Goal: Book appointment/travel/reservation

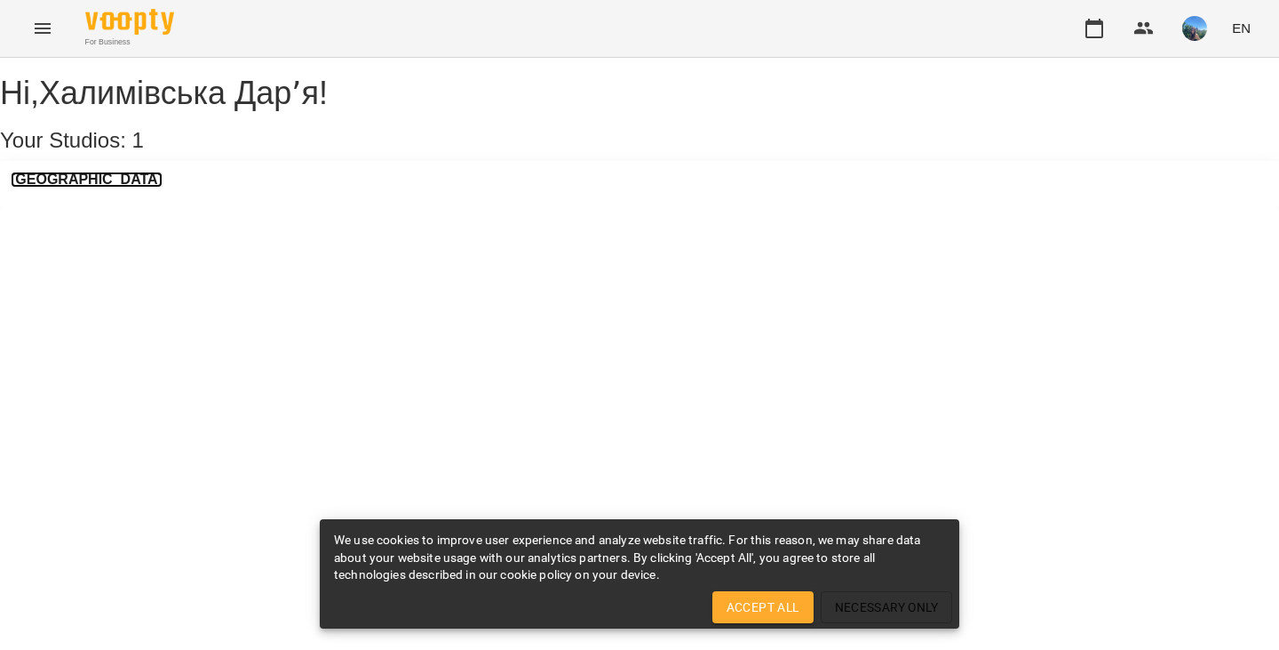
click at [146, 187] on h3 "[GEOGRAPHIC_DATA]" at bounding box center [87, 179] width 152 height 16
click at [122, 187] on h3 "[GEOGRAPHIC_DATA]" at bounding box center [87, 179] width 152 height 16
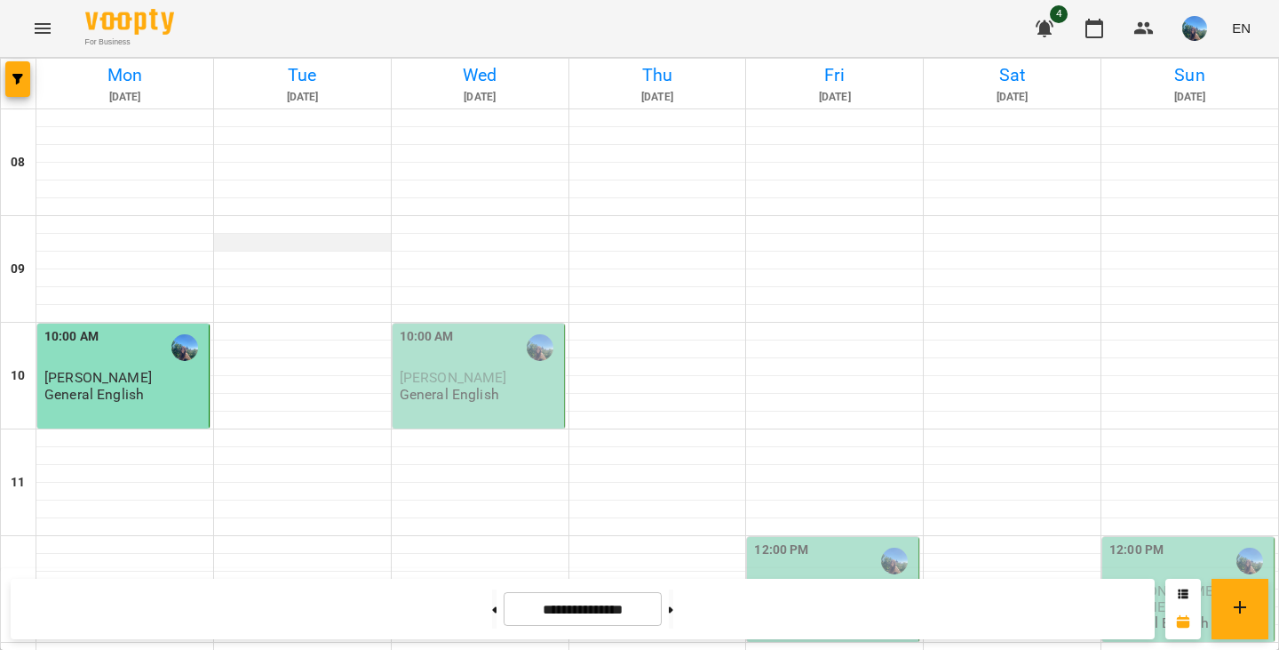
scroll to position [1032, 0]
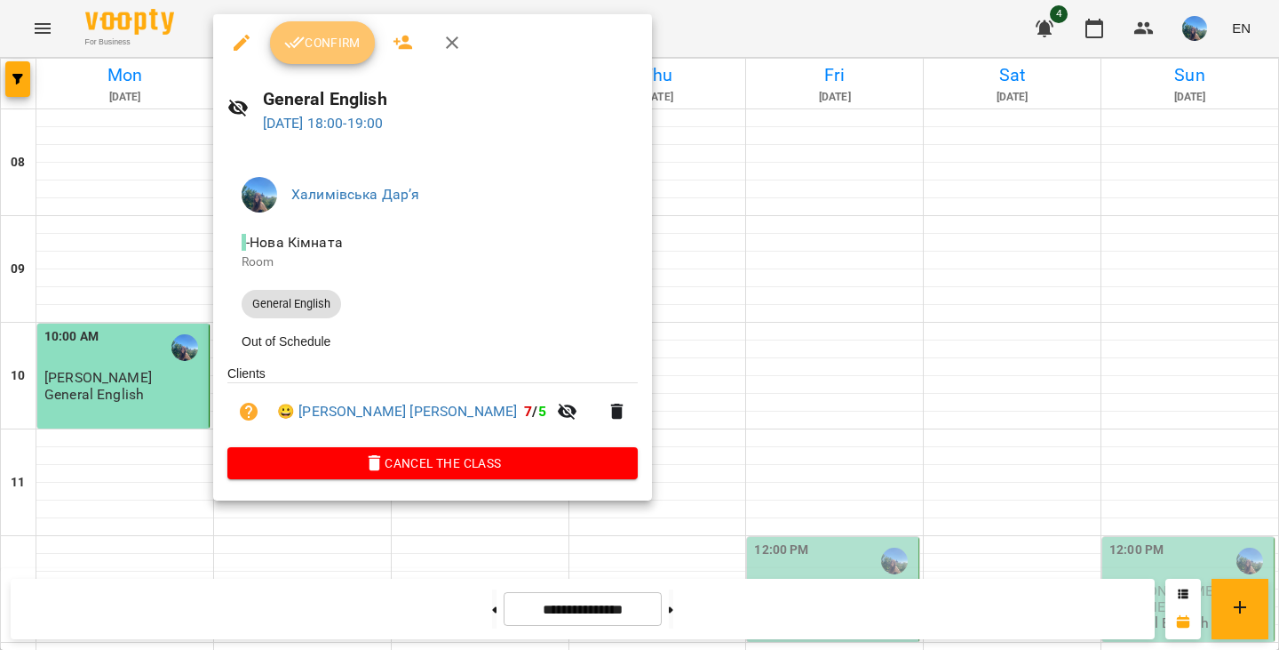
click at [349, 60] on button "Confirm" at bounding box center [322, 42] width 105 height 43
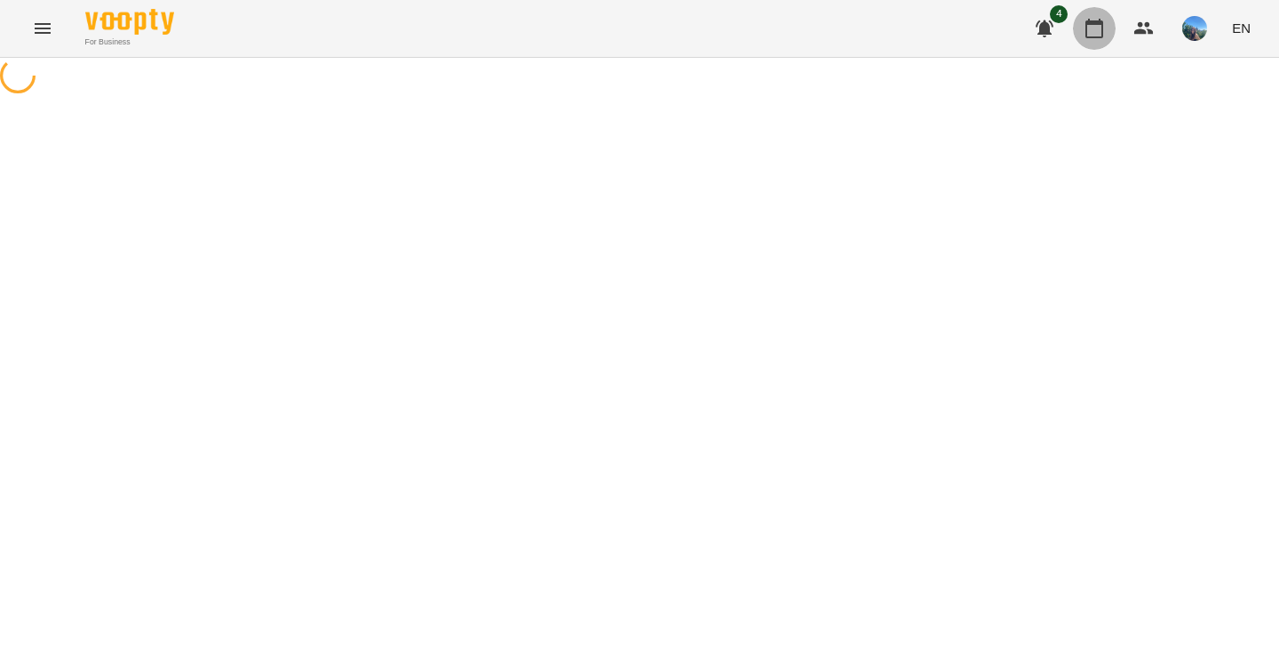
click at [1096, 31] on icon "button" at bounding box center [1094, 28] width 21 height 21
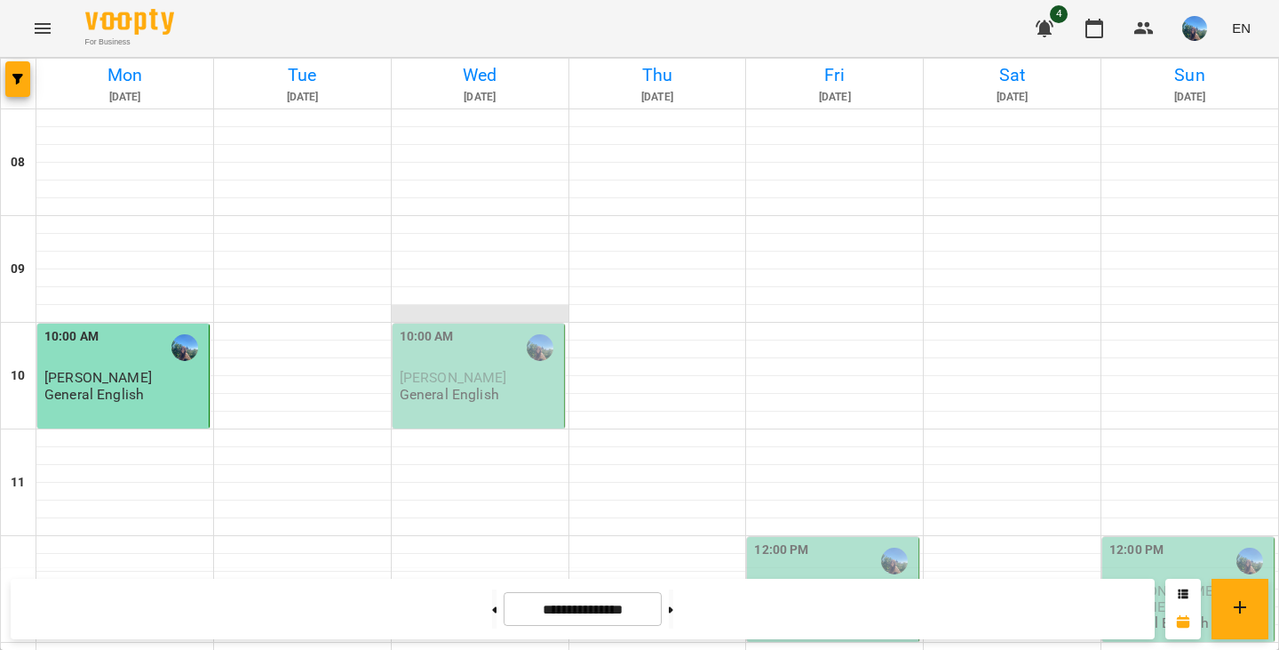
scroll to position [865, 0]
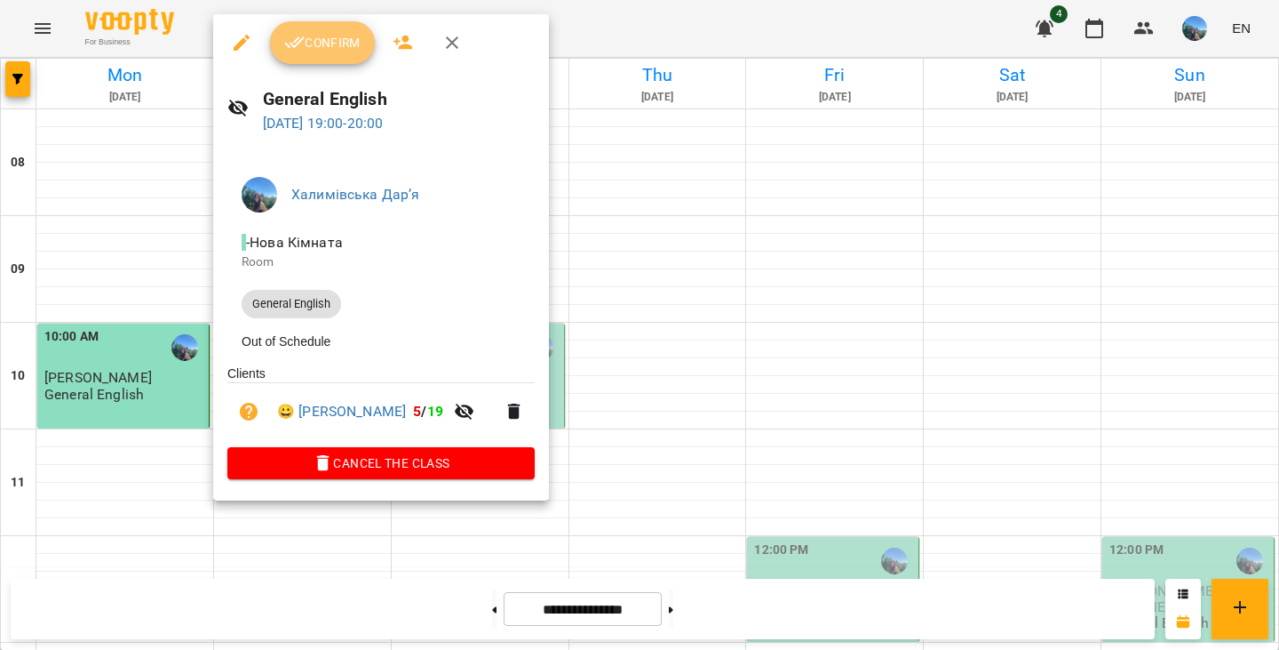
click at [316, 62] on button "Confirm" at bounding box center [322, 42] width 105 height 43
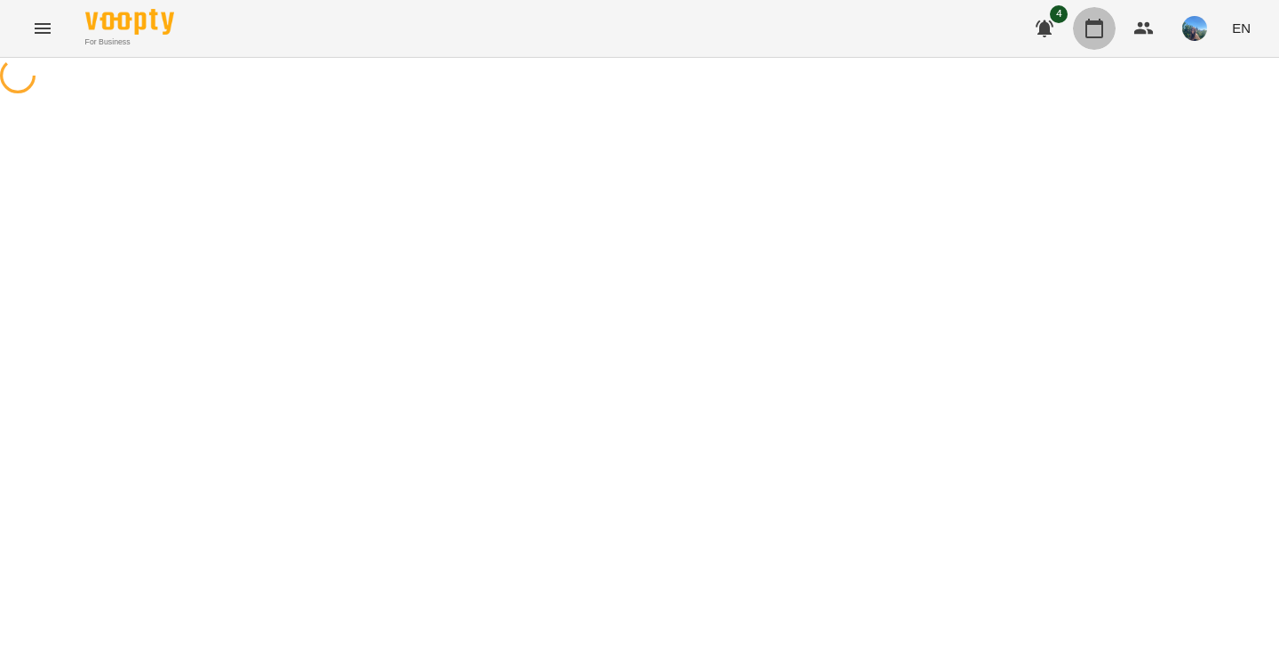
click at [1088, 36] on icon "button" at bounding box center [1095, 29] width 18 height 20
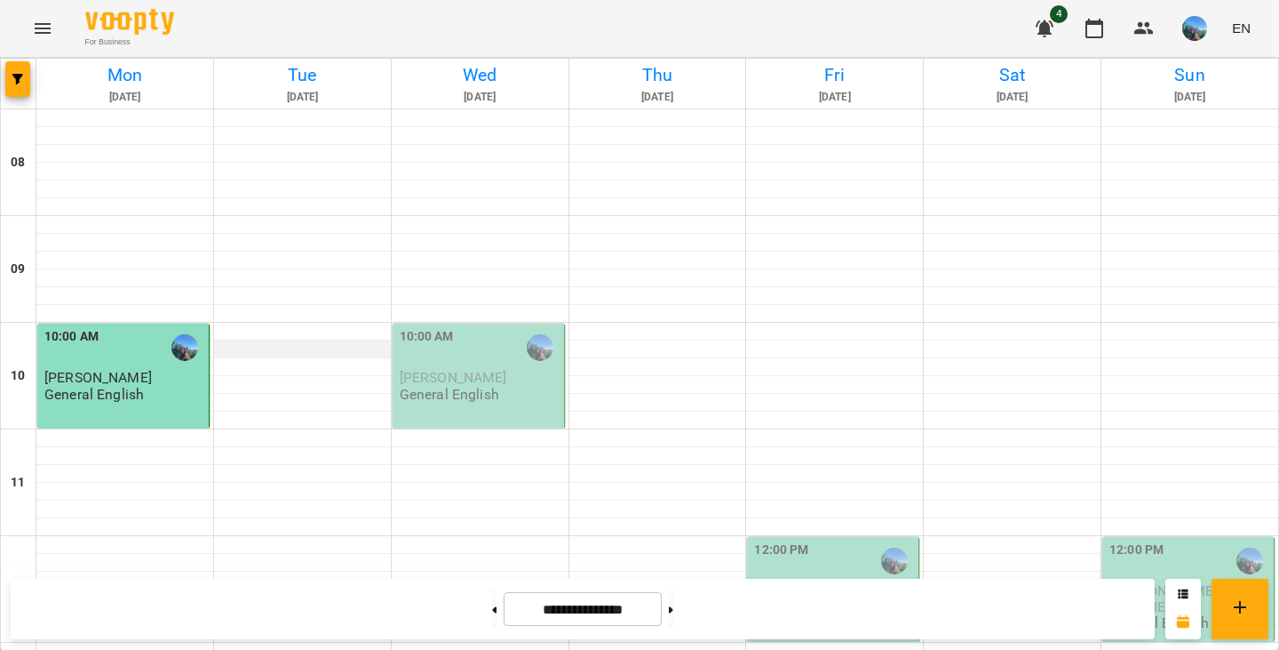
scroll to position [1015, 0]
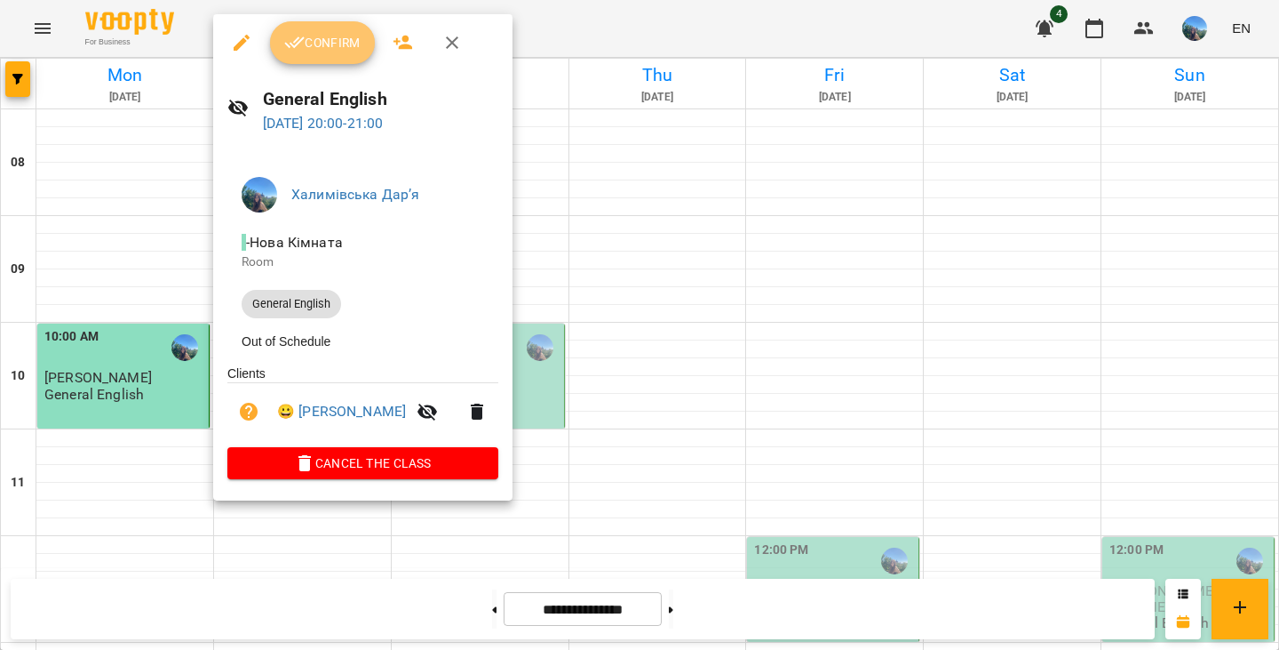
click at [324, 32] on span "Confirm" at bounding box center [322, 42] width 76 height 21
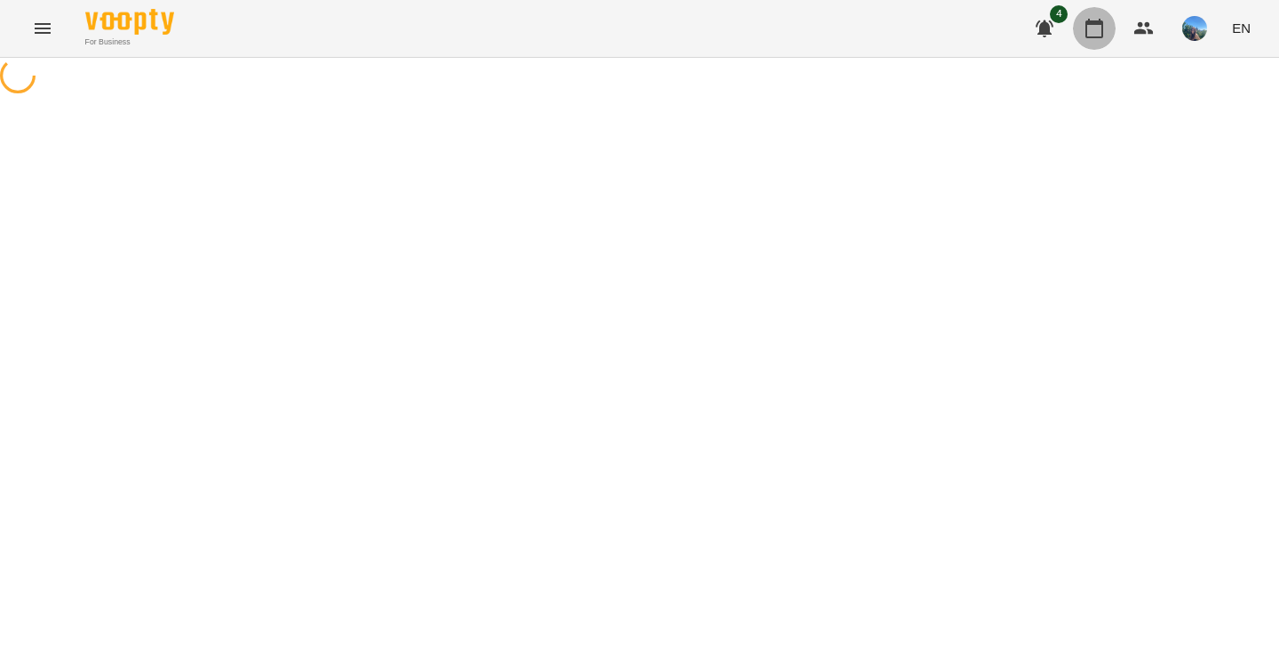
click at [1093, 28] on icon "button" at bounding box center [1094, 28] width 21 height 21
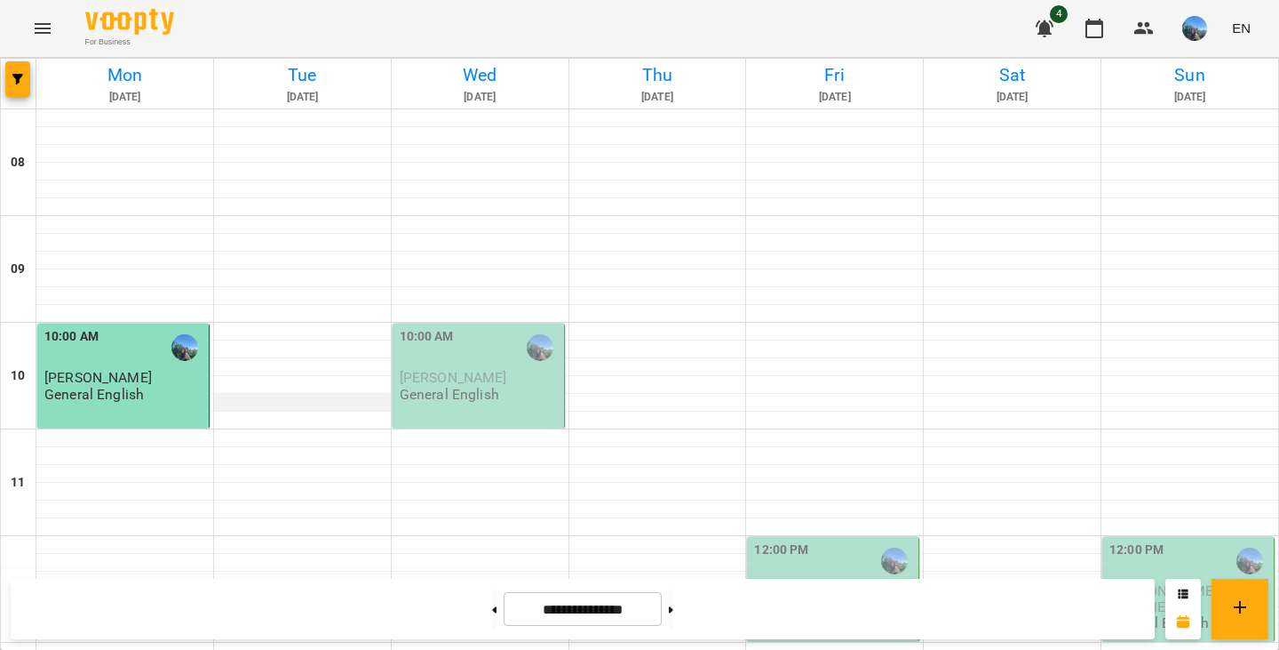
scroll to position [1046, 0]
